Goal: Task Accomplishment & Management: Manage account settings

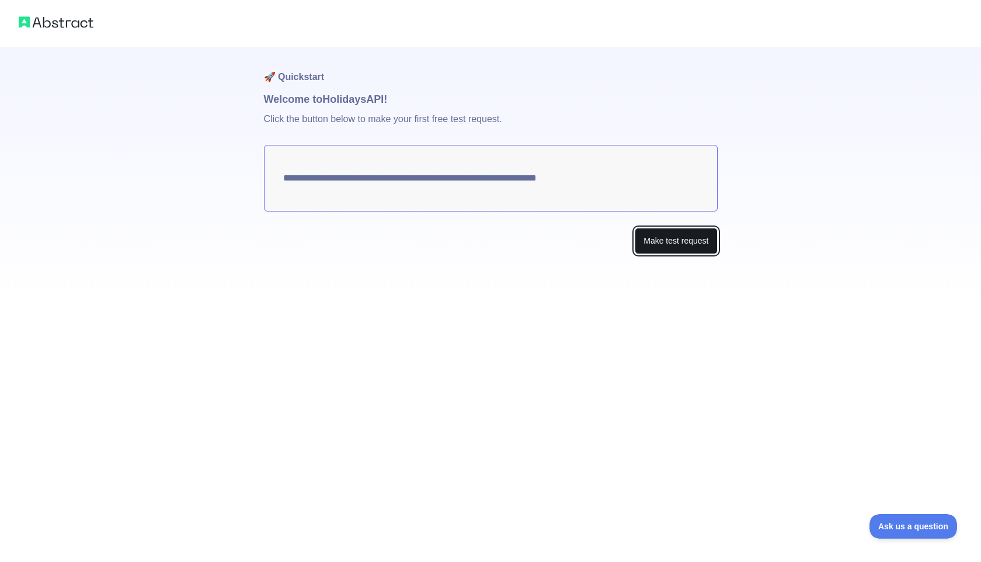
click at [652, 248] on button "Make test request" at bounding box center [676, 241] width 82 height 26
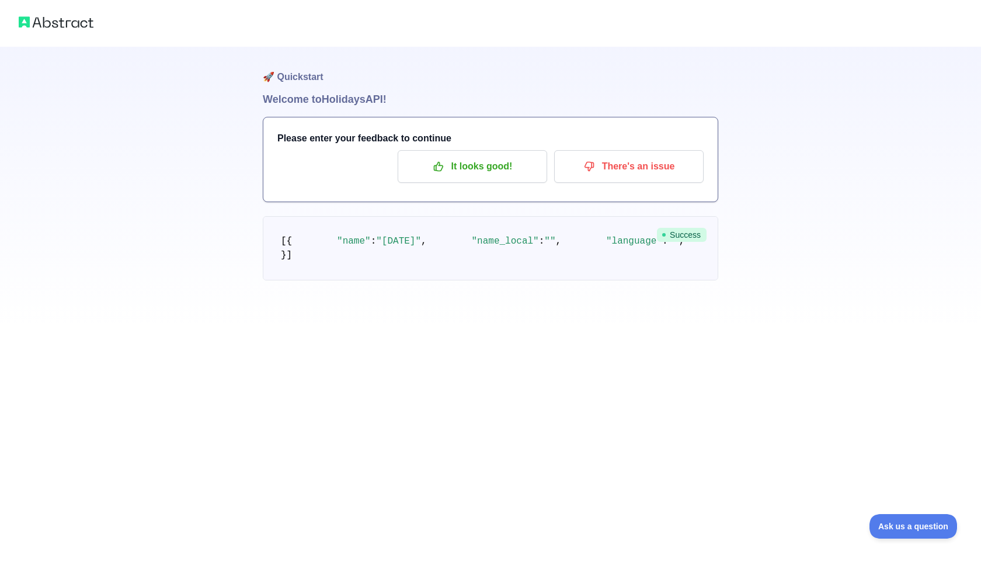
click at [78, 29] on img at bounding box center [56, 22] width 75 height 16
click at [79, 21] on img at bounding box center [56, 22] width 75 height 16
click at [450, 165] on p "It looks good!" at bounding box center [473, 167] width 132 height 20
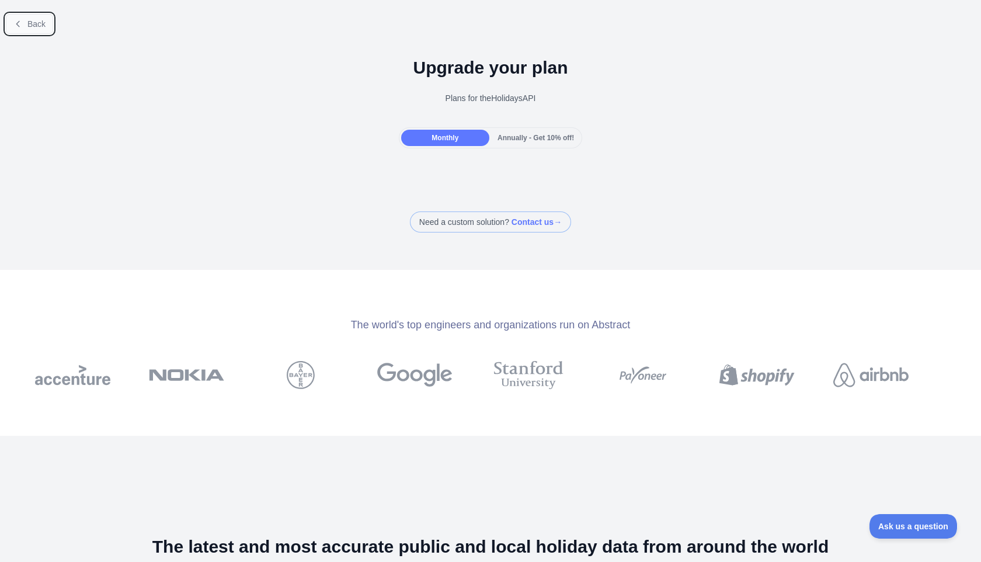
click at [38, 28] on span "Back" at bounding box center [36, 23] width 18 height 9
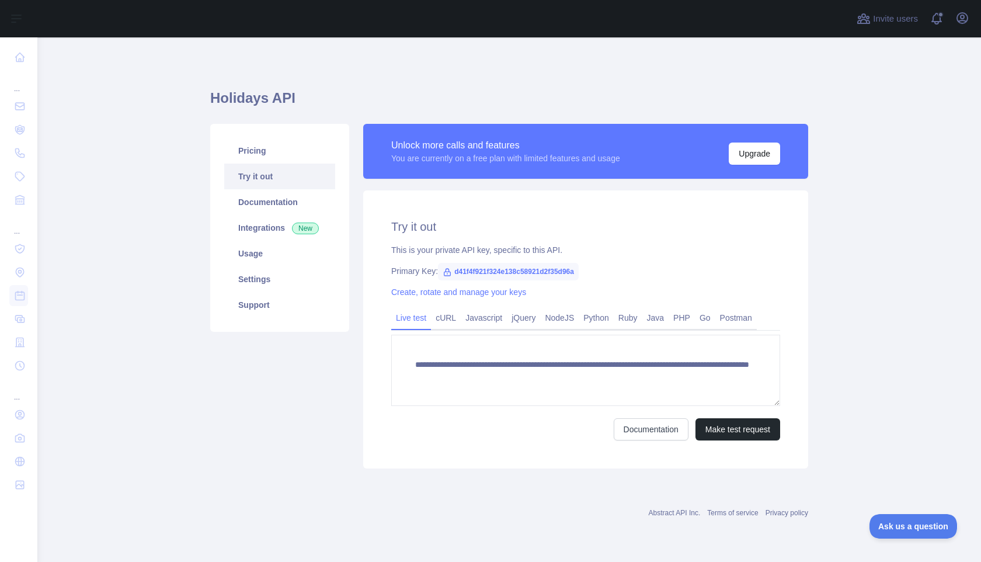
click at [474, 273] on span "d41f4f921f324e138c58921d2f35d96a" at bounding box center [508, 272] width 141 height 18
click at [488, 272] on span "d41f4f921f324e138c58921d2f35d96a" at bounding box center [508, 272] width 141 height 18
click at [579, 273] on span "d41f4f921f324e138c58921d2f35d96a" at bounding box center [508, 272] width 141 height 18
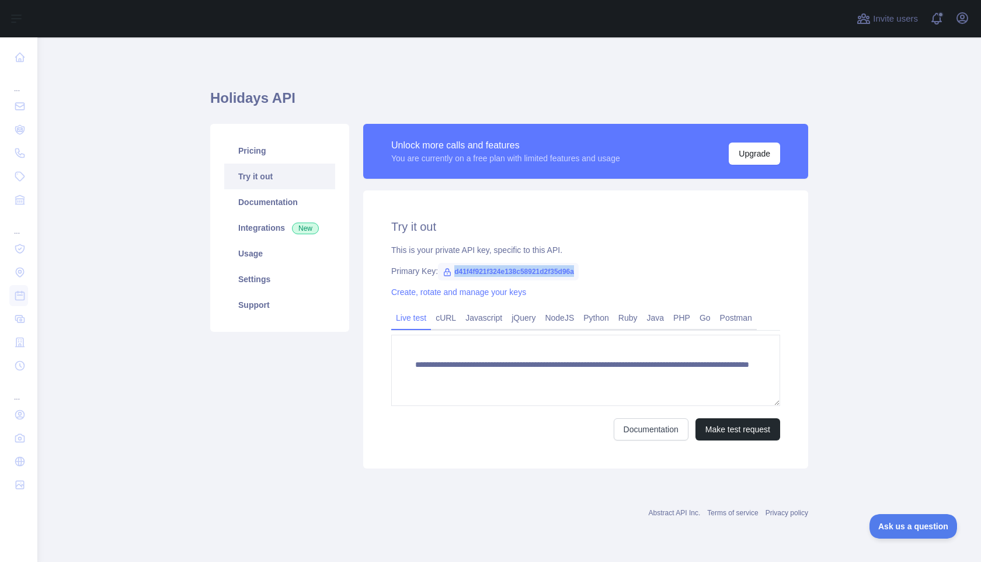
drag, startPoint x: 592, startPoint y: 273, endPoint x: 456, endPoint y: 272, distance: 136.7
click at [455, 272] on span "d41f4f921f324e138c58921d2f35d96a" at bounding box center [508, 272] width 141 height 18
click at [456, 272] on span "d41f4f921f324e138c58921d2f35d96a" at bounding box center [508, 272] width 141 height 18
click at [283, 206] on link "Documentation" at bounding box center [279, 202] width 111 height 26
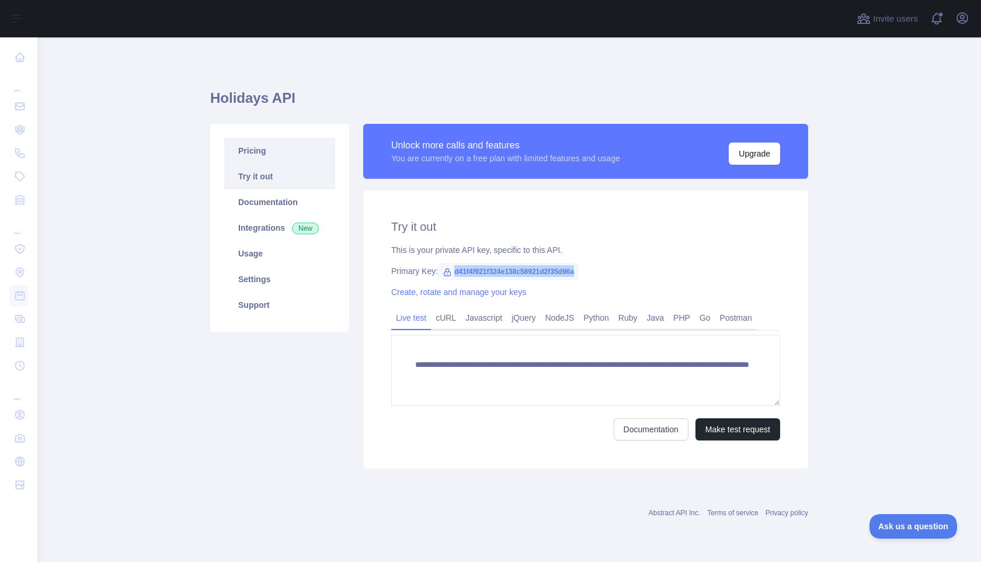
click at [256, 149] on link "Pricing" at bounding box center [279, 151] width 111 height 26
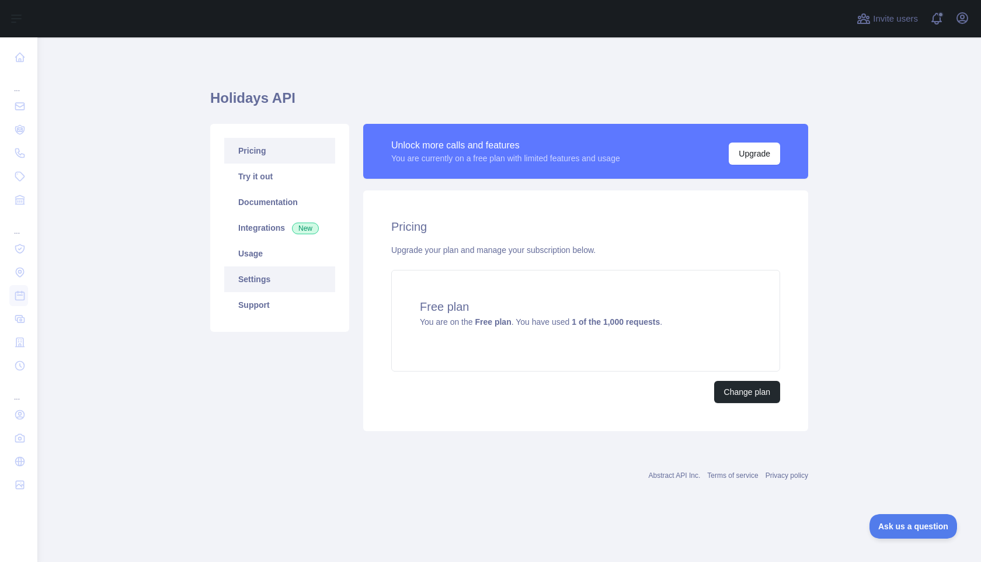
click at [254, 275] on link "Settings" at bounding box center [279, 279] width 111 height 26
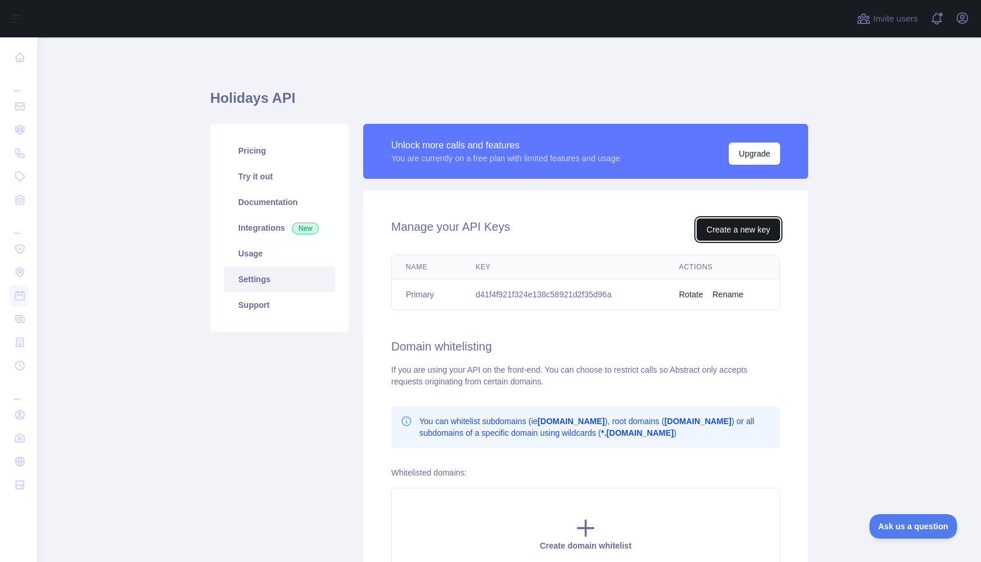
click at [749, 229] on button "Create a new key" at bounding box center [739, 229] width 84 height 22
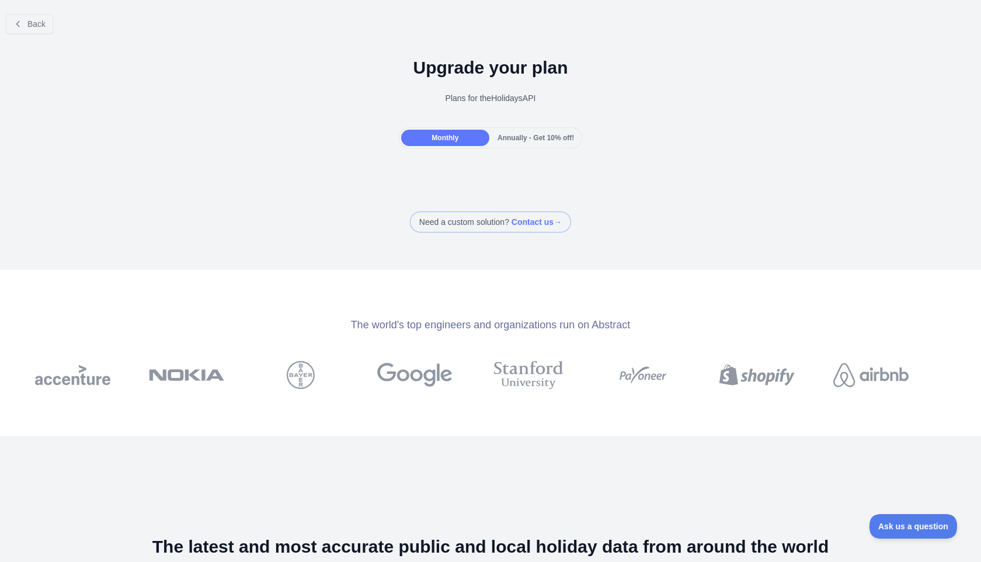
click at [480, 141] on div "Monthly" at bounding box center [445, 138] width 88 height 16
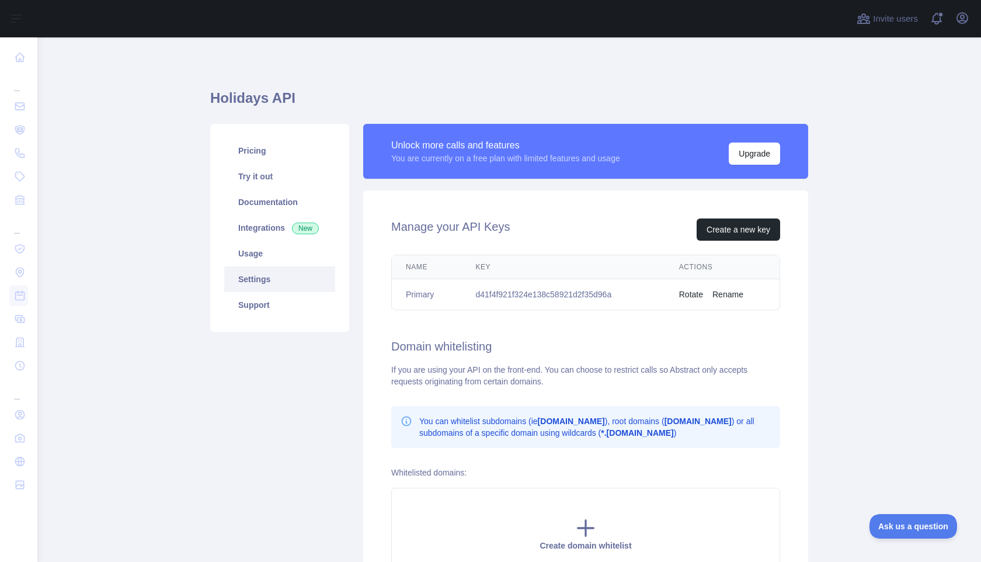
click at [551, 296] on td "d41f4f921f324e138c58921d2f35d96a" at bounding box center [563, 294] width 203 height 31
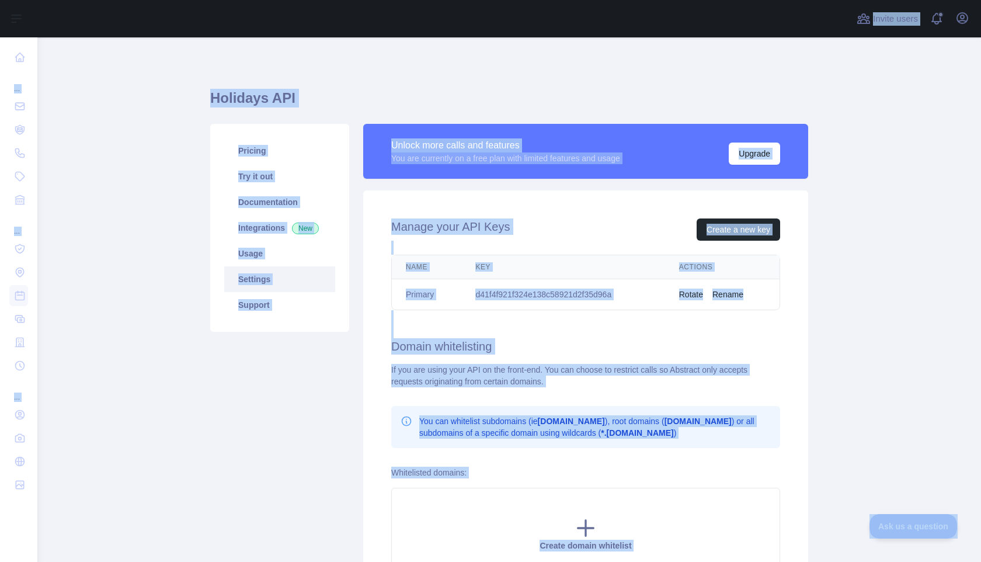
copy td "d41f4f921f324e138c58921d2f35d96a"
